Goal: Task Accomplishment & Management: Manage account settings

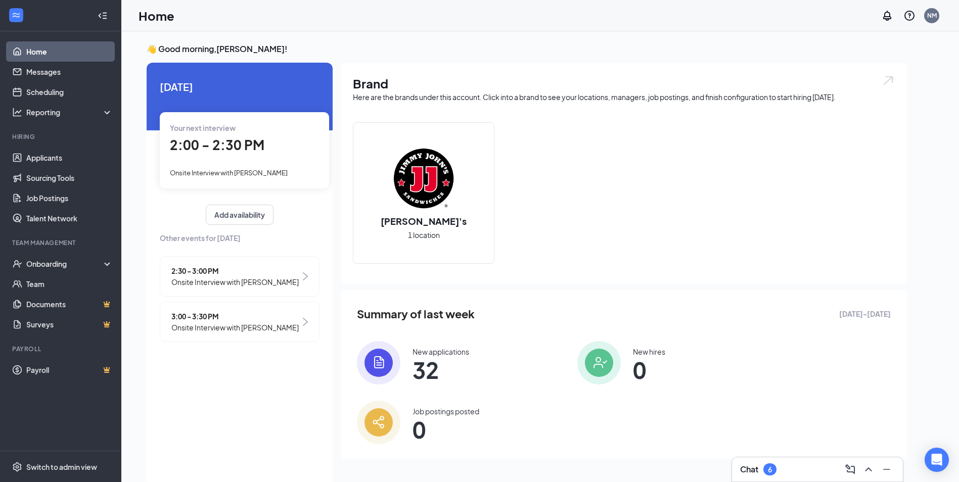
click at [248, 178] on div "Your next interview 2:00 - 2:30 PM Onsite Interview with [PERSON_NAME]" at bounding box center [244, 150] width 169 height 76
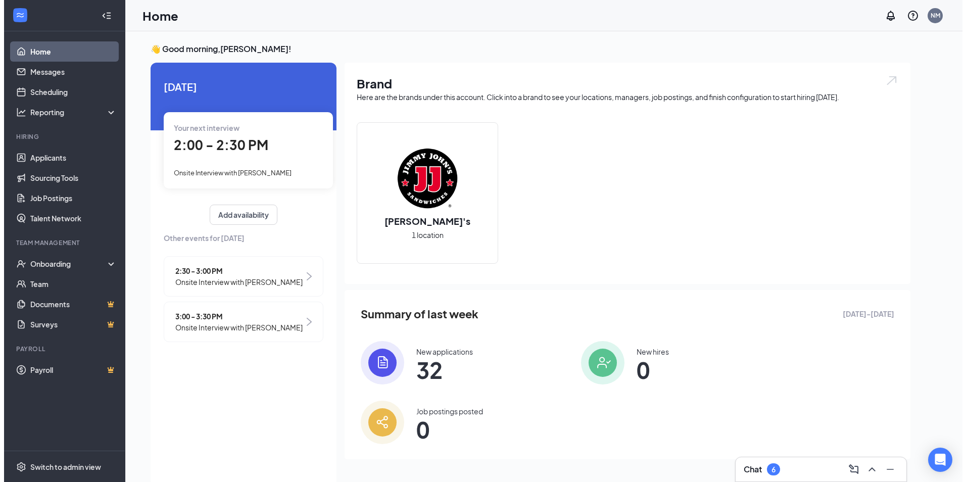
scroll to position [4, 0]
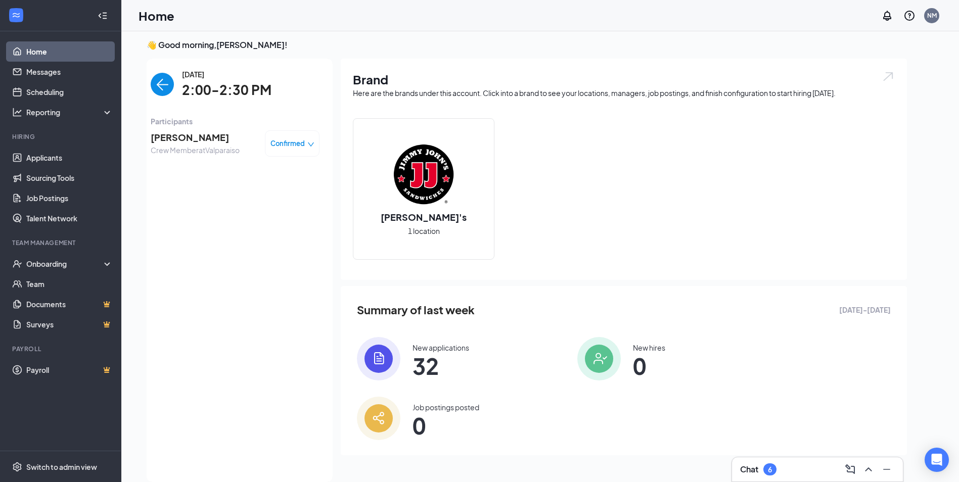
click at [189, 144] on span "[PERSON_NAME]" at bounding box center [195, 137] width 89 height 14
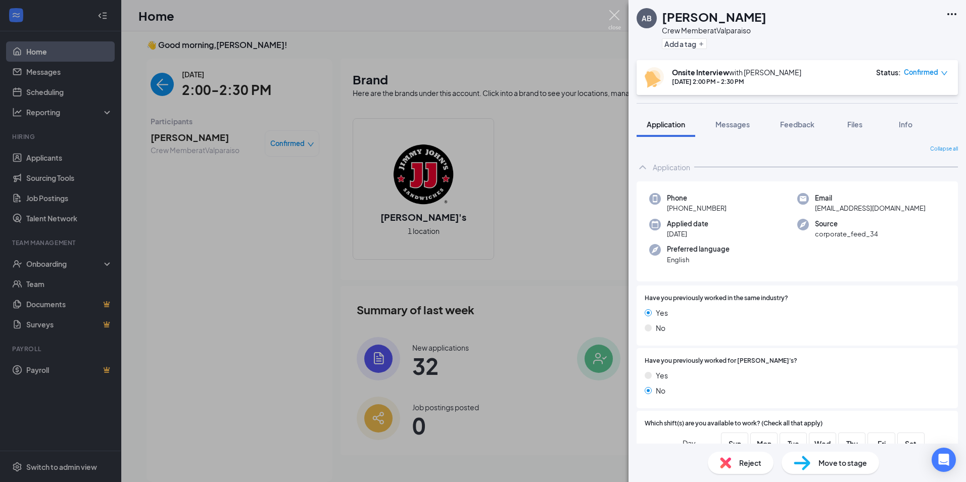
click at [617, 12] on img at bounding box center [614, 20] width 13 height 20
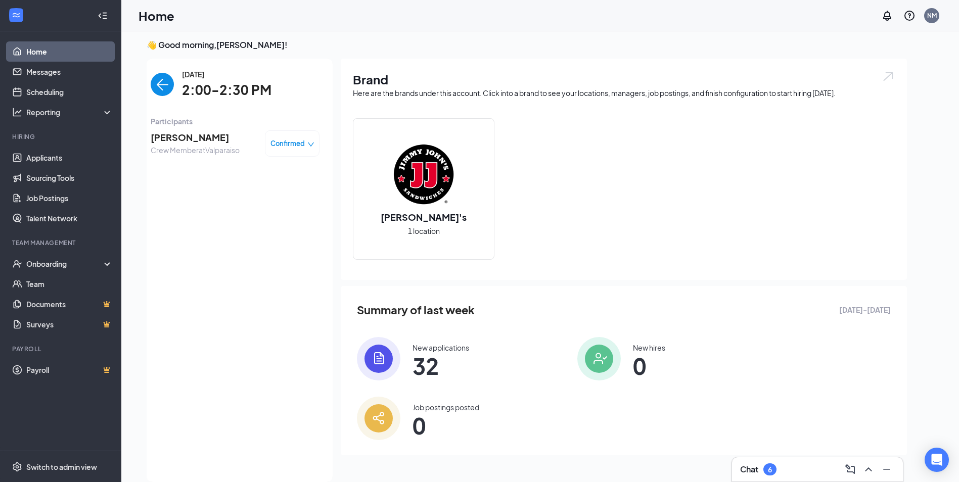
click at [166, 75] on img "back-button" at bounding box center [162, 84] width 23 height 23
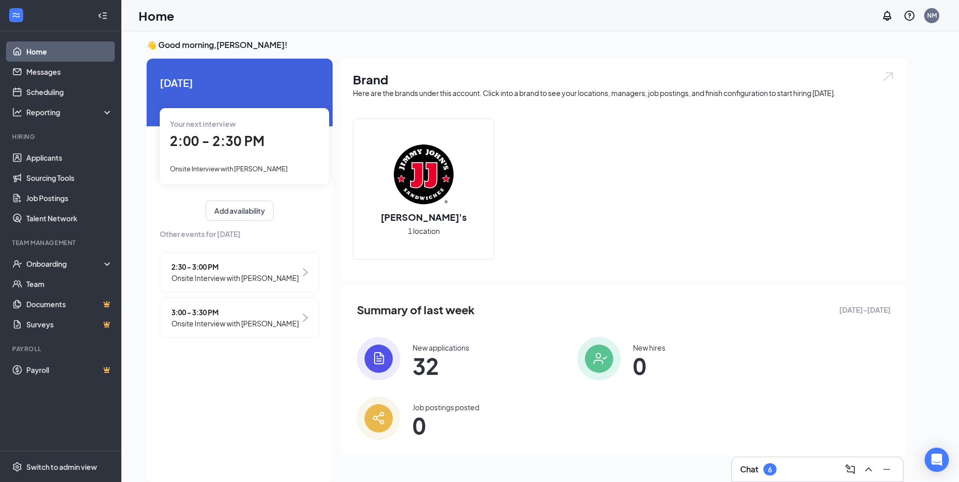
click at [197, 270] on span "2:30 - 3:00 PM" at bounding box center [234, 266] width 127 height 11
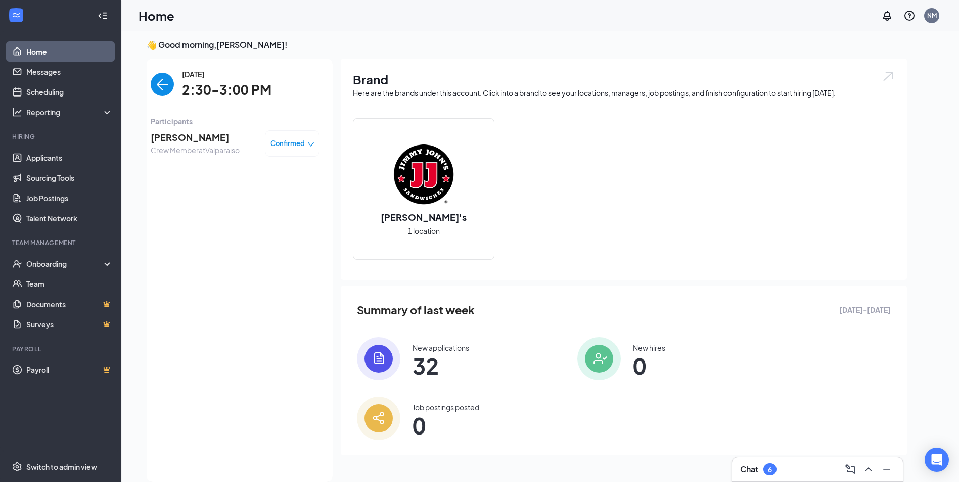
click at [188, 132] on span "[PERSON_NAME]" at bounding box center [195, 137] width 89 height 14
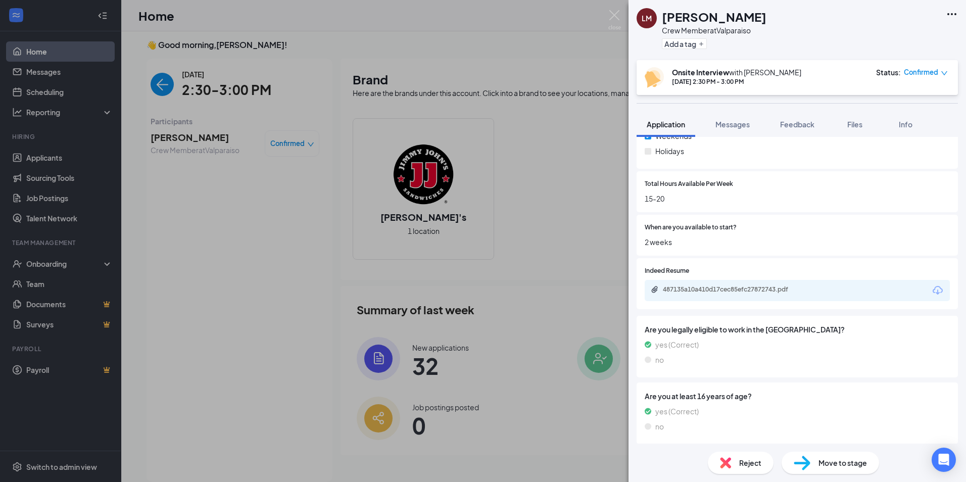
scroll to position [592, 0]
click at [720, 288] on div "487135a10a410d17cec85efc27872743.pdf" at bounding box center [734, 287] width 142 height 8
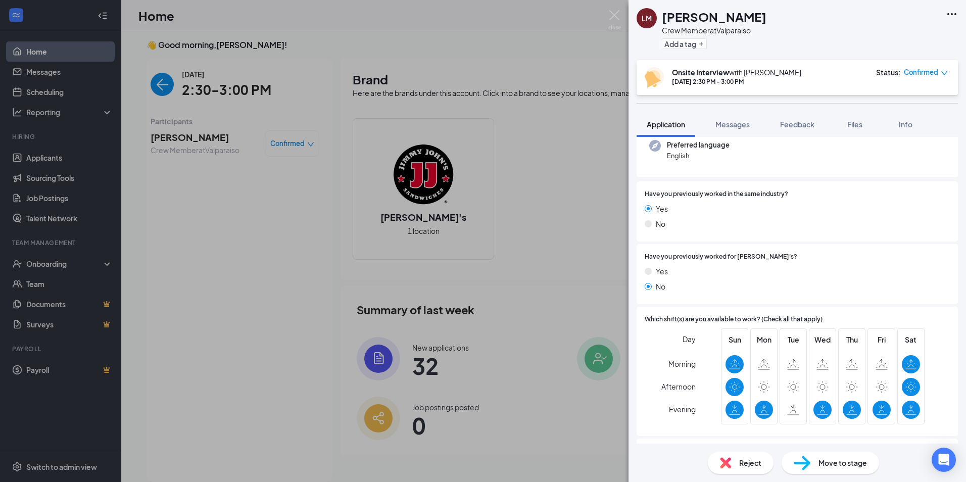
scroll to position [0, 0]
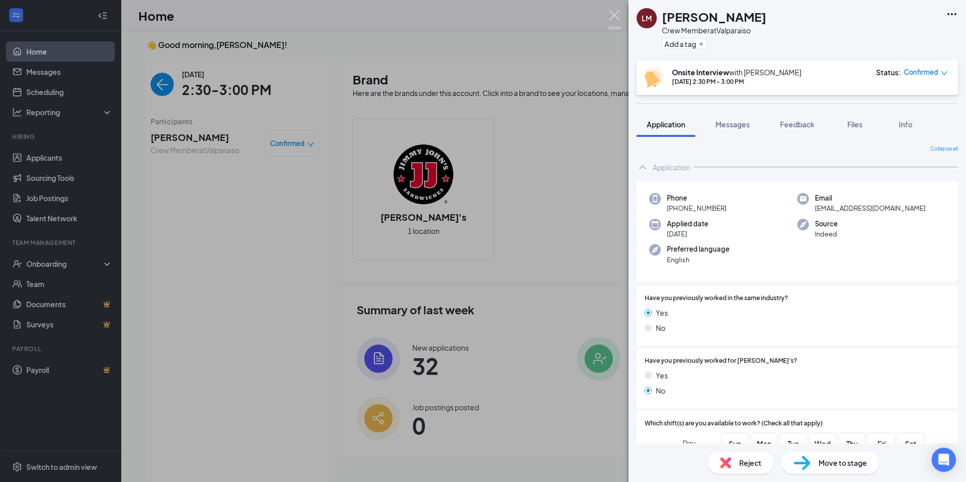
click at [619, 20] on img at bounding box center [614, 20] width 13 height 20
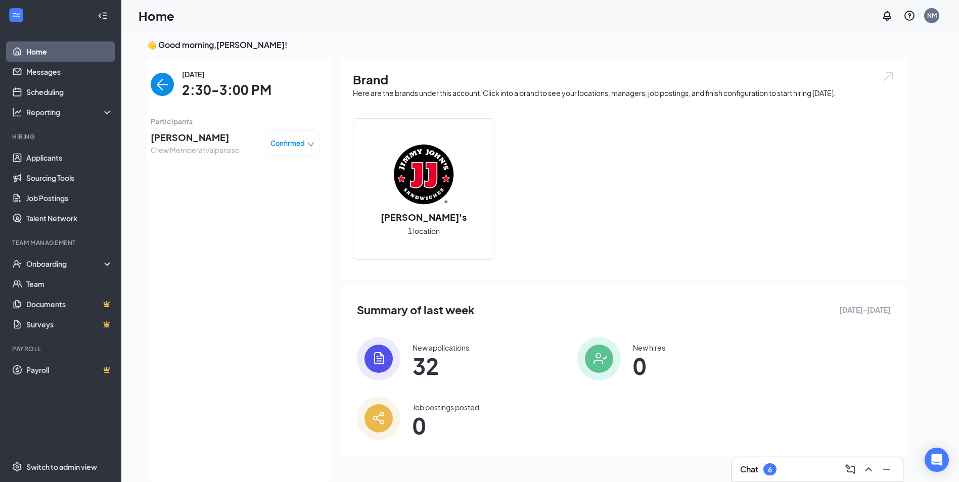
click at [166, 85] on img "back-button" at bounding box center [162, 84] width 23 height 23
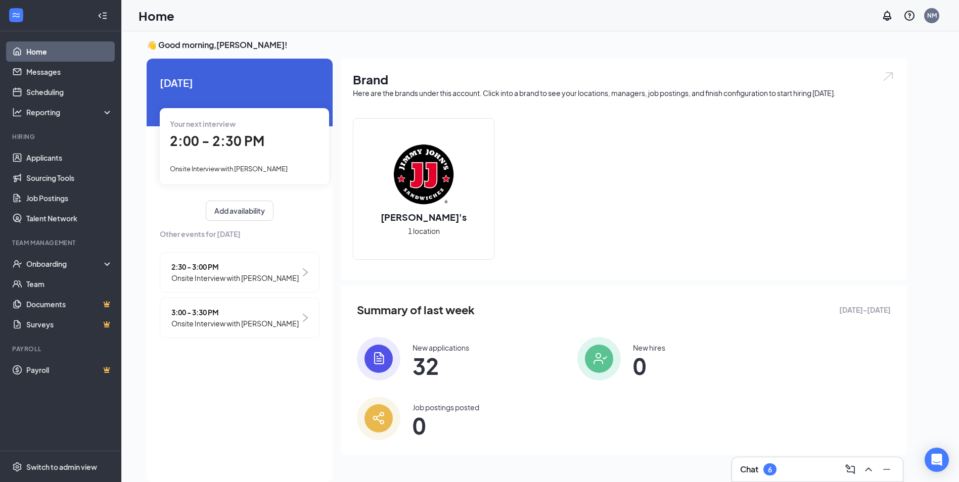
click at [227, 316] on span "3:00 - 3:30 PM" at bounding box center [234, 312] width 127 height 11
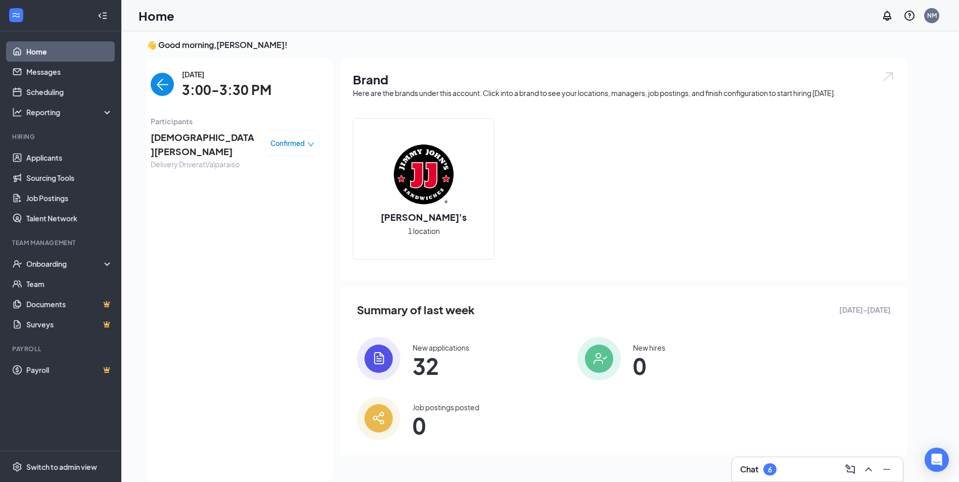
click at [186, 142] on span "[DEMOGRAPHIC_DATA][PERSON_NAME]" at bounding box center [204, 144] width 106 height 29
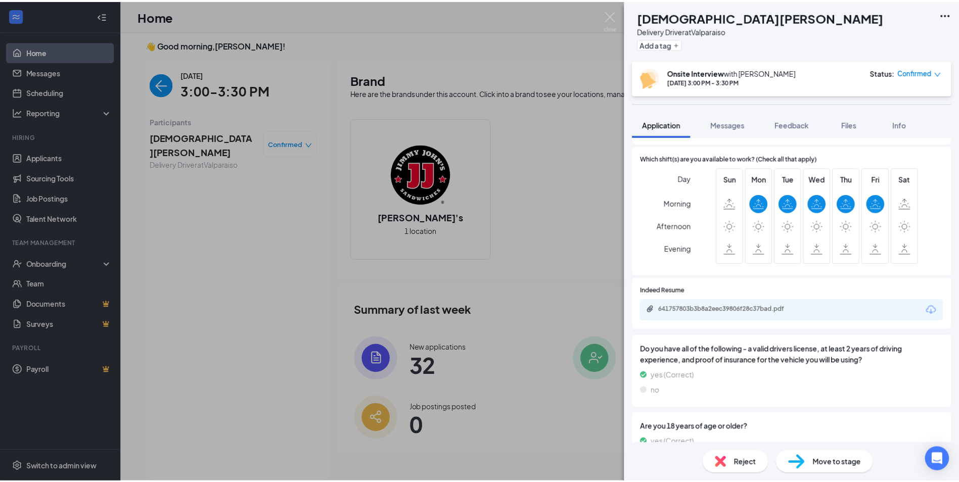
scroll to position [253, 0]
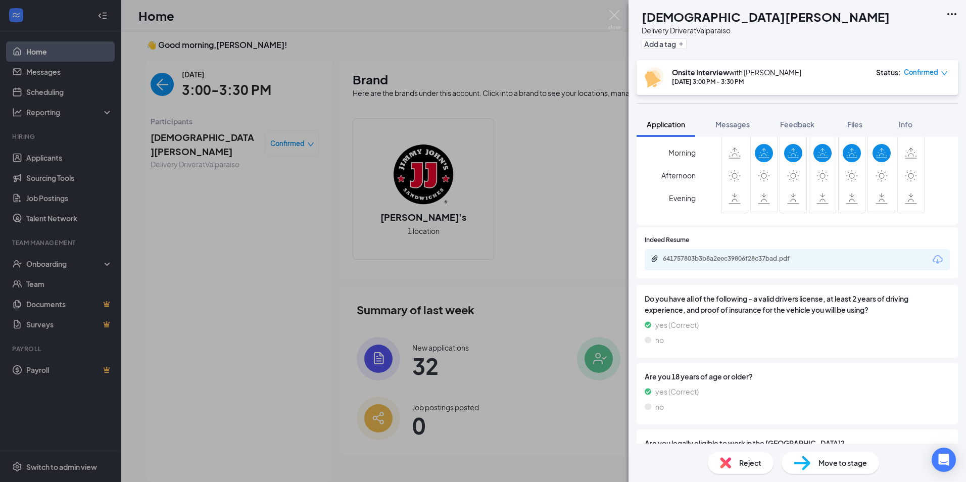
click at [754, 249] on div "Indeed Resume 641757803b3b8a2eec39806f28c37bad.pdf" at bounding box center [797, 253] width 305 height 35
click at [753, 258] on div "641757803b3b8a2eec39806f28c37bad.pdf" at bounding box center [734, 259] width 142 height 8
click at [622, 10] on div "JV [PERSON_NAME] Delivery Driver at [GEOGRAPHIC_DATA] Add a tag Onsite Intervie…" at bounding box center [483, 241] width 966 height 482
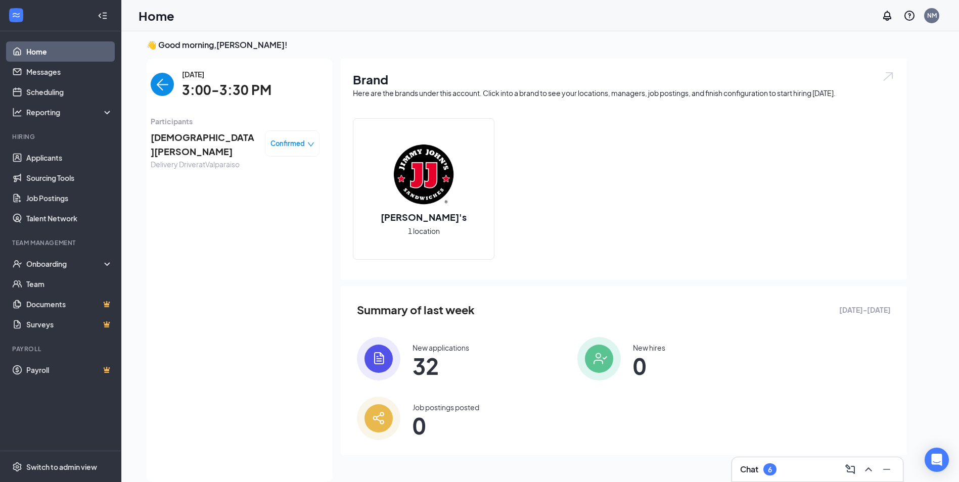
click at [153, 84] on img "back-button" at bounding box center [162, 84] width 23 height 23
